Goal: Transaction & Acquisition: Book appointment/travel/reservation

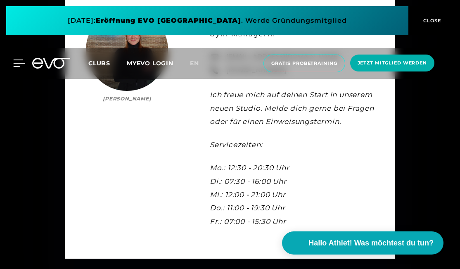
click at [20, 60] on icon at bounding box center [20, 63] width 12 height 7
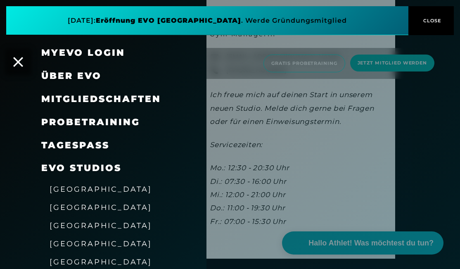
click at [65, 137] on div "TAGESPASS" at bounding box center [113, 145] width 145 height 23
click at [65, 140] on link "TAGESPASS" at bounding box center [75, 145] width 68 height 11
click at [201, 161] on div "EVO Studios" at bounding box center [103, 168] width 206 height 23
click at [225, 135] on div at bounding box center [230, 134] width 460 height 269
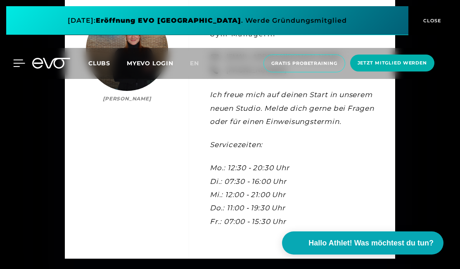
click at [21, 65] on icon at bounding box center [19, 62] width 12 height 7
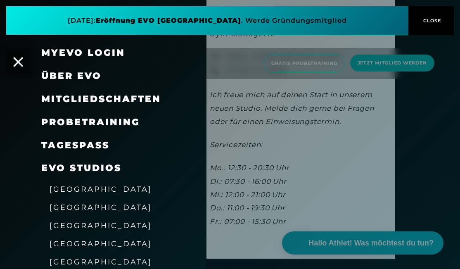
click at [75, 144] on link "TAGESPASS" at bounding box center [75, 145] width 68 height 11
click at [25, 63] on div "MyEVO Login" at bounding box center [103, 52] width 206 height 23
click at [21, 63] on icon at bounding box center [18, 62] width 11 height 11
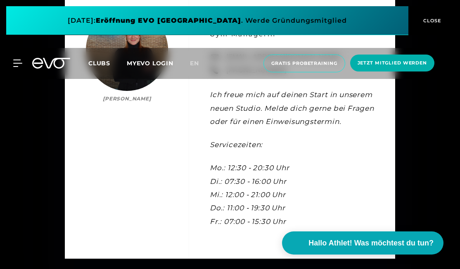
click at [60, 62] on icon at bounding box center [51, 63] width 38 height 11
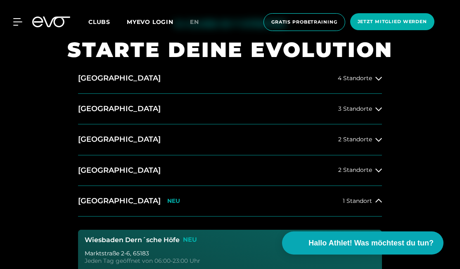
scroll to position [290, 0]
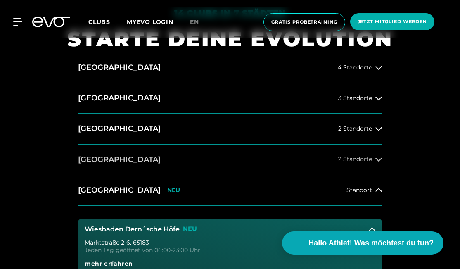
click at [145, 160] on button "[GEOGRAPHIC_DATA] 2 Standorte" at bounding box center [230, 160] width 304 height 31
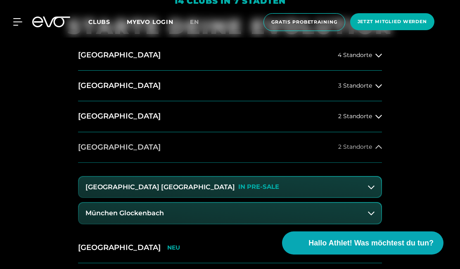
scroll to position [300, 0]
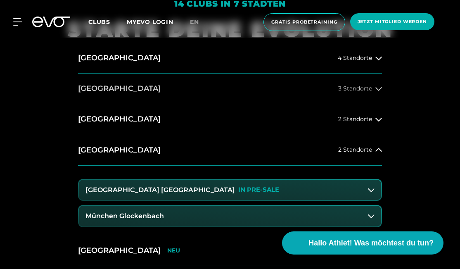
click at [132, 95] on button "[GEOGRAPHIC_DATA] 3 Standorte" at bounding box center [230, 89] width 304 height 31
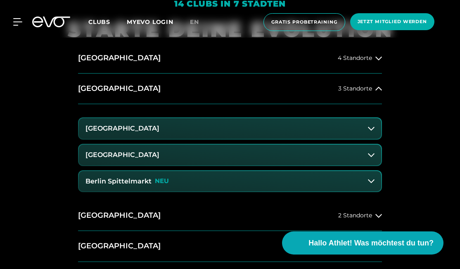
click at [147, 185] on button "Berlin Spittelmarkt NEU" at bounding box center [230, 181] width 302 height 21
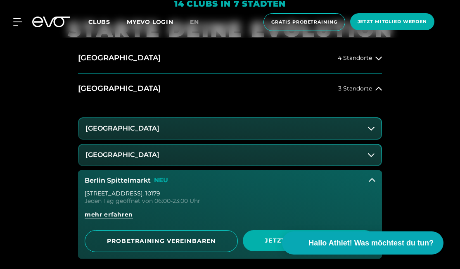
scroll to position [360, 0]
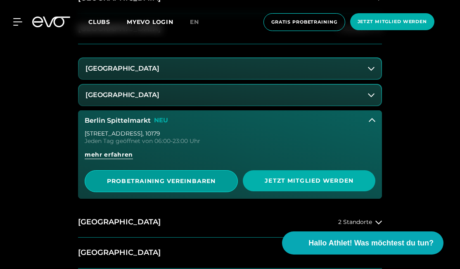
click at [195, 177] on span "PROBETRAINING VEREINBAREN" at bounding box center [161, 181] width 133 height 9
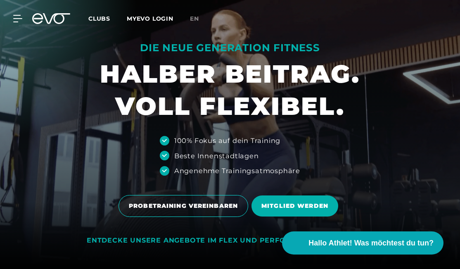
scroll to position [2271, 0]
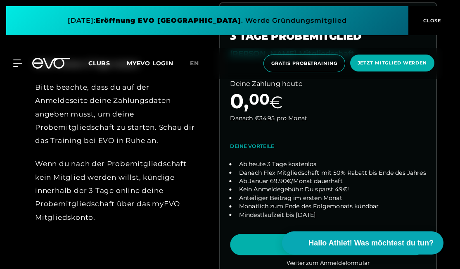
scroll to position [339, 0]
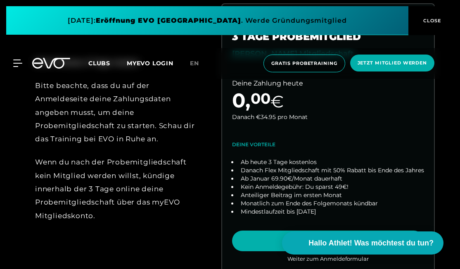
click at [23, 66] on div "MyEVO Login Über EVO Mitgliedschaften Probetraining TAGESPASS EVO Studios [GEOG…" at bounding box center [12, 62] width 29 height 7
click at [19, 66] on icon at bounding box center [19, 62] width 12 height 7
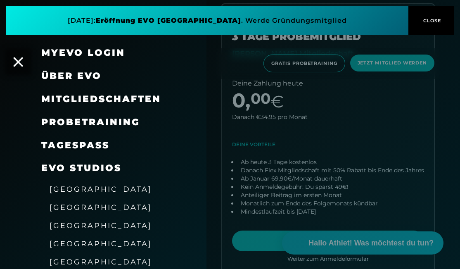
click at [74, 120] on span "Probetraining" at bounding box center [90, 121] width 99 height 11
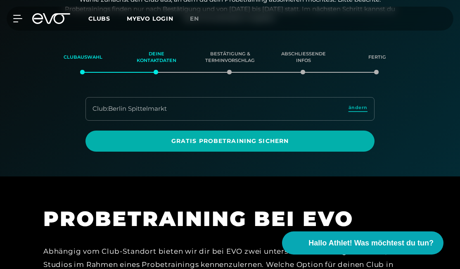
click at [361, 109] on span "ändern" at bounding box center [358, 107] width 19 height 7
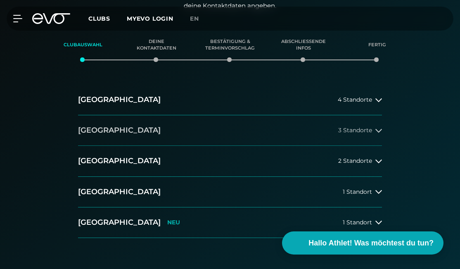
scroll to position [123, 0]
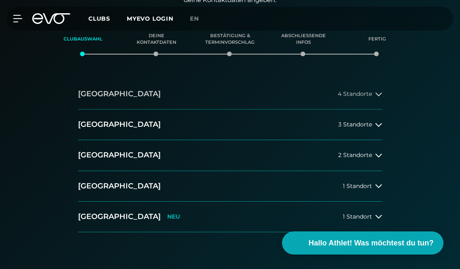
click at [210, 84] on button "[GEOGRAPHIC_DATA] 4 Standorte" at bounding box center [230, 94] width 304 height 31
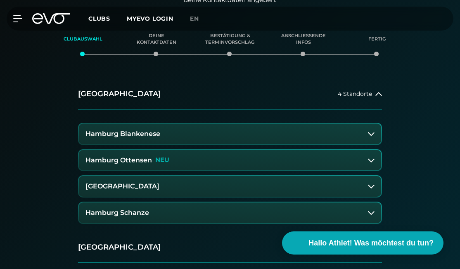
click at [198, 205] on button "Hamburg Schanze" at bounding box center [230, 212] width 302 height 21
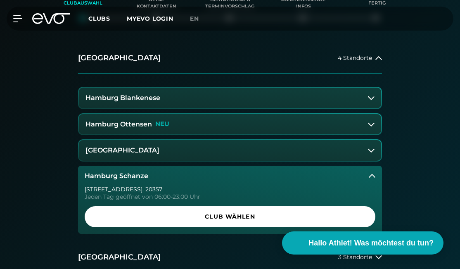
click at [210, 206] on span "Club wählen" at bounding box center [230, 216] width 291 height 21
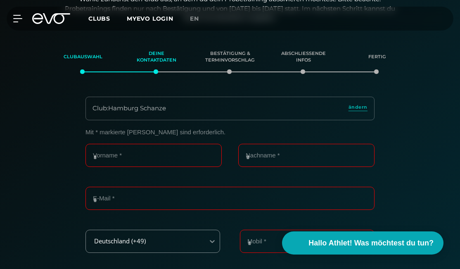
scroll to position [105, 0]
